Goal: Information Seeking & Learning: Check status

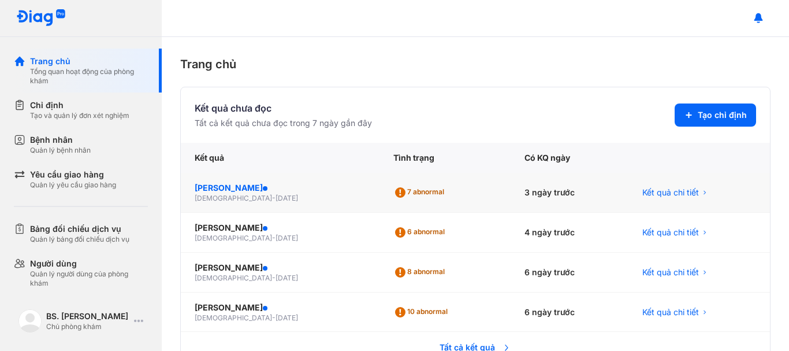
click at [244, 188] on div "ĐẶNG MINH KHÔI" at bounding box center [280, 188] width 171 height 12
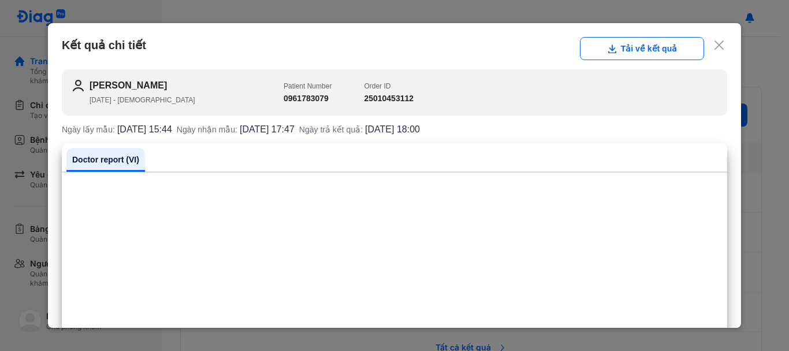
click at [714, 44] on icon at bounding box center [720, 45] width 12 height 12
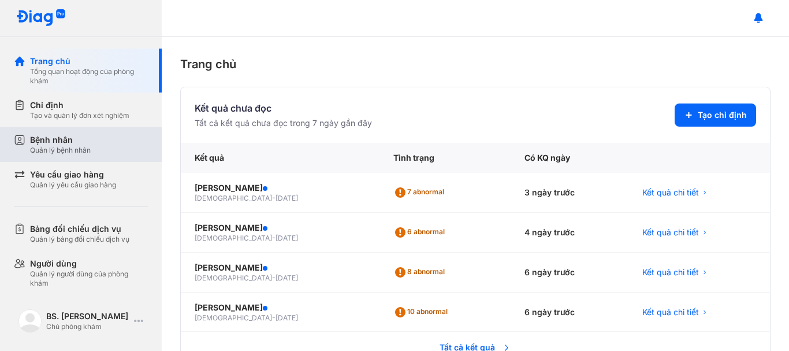
click at [51, 138] on div "Bệnh nhân" at bounding box center [60, 140] width 61 height 12
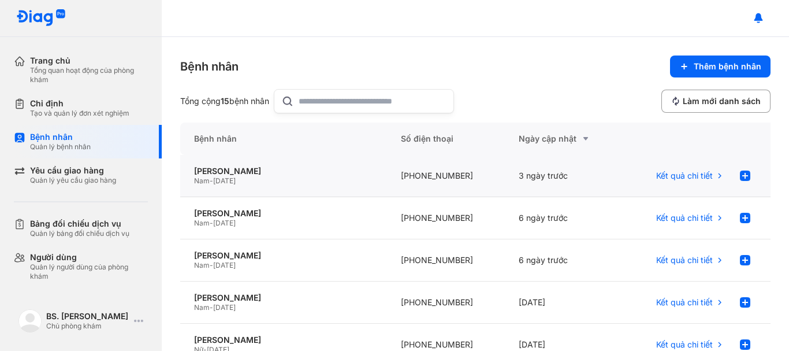
click at [236, 178] on span "[DATE]" at bounding box center [224, 180] width 23 height 9
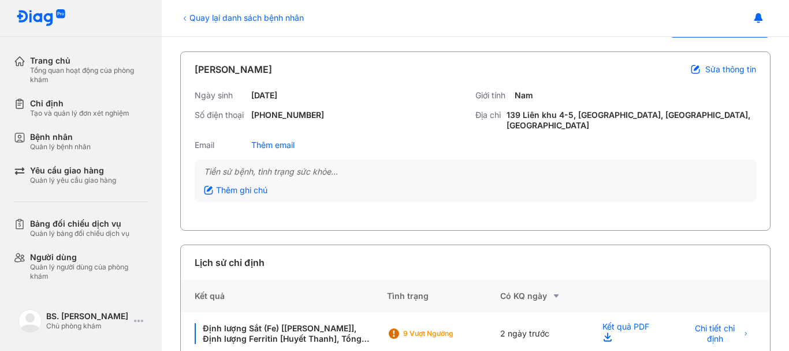
scroll to position [64, 0]
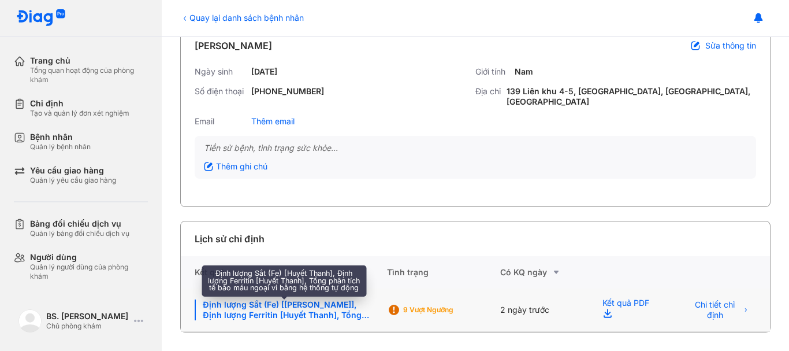
click at [310, 307] on div "Định lượng Sắt (Fe) [[PERSON_NAME]], Định lượng Ferritin [Huyết Thanh], Tổng ph…" at bounding box center [284, 309] width 179 height 21
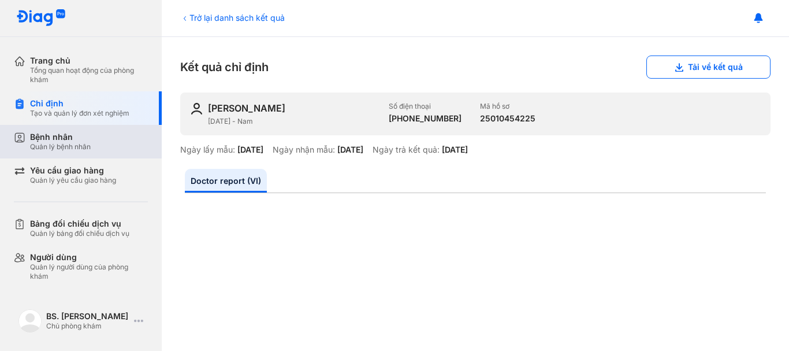
click at [49, 138] on div "Bệnh nhân" at bounding box center [60, 137] width 61 height 10
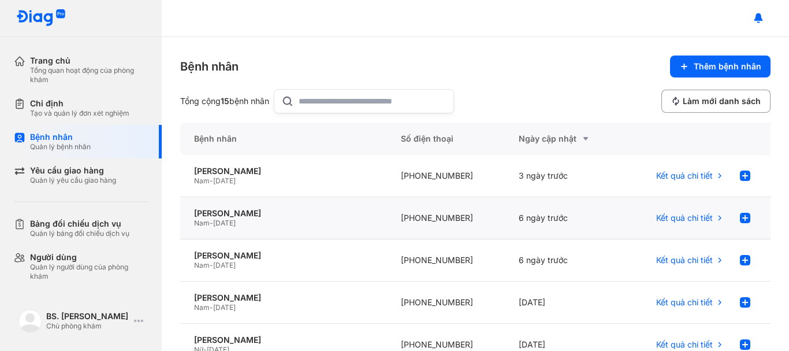
scroll to position [58, 0]
